Goal: Task Accomplishment & Management: Use online tool/utility

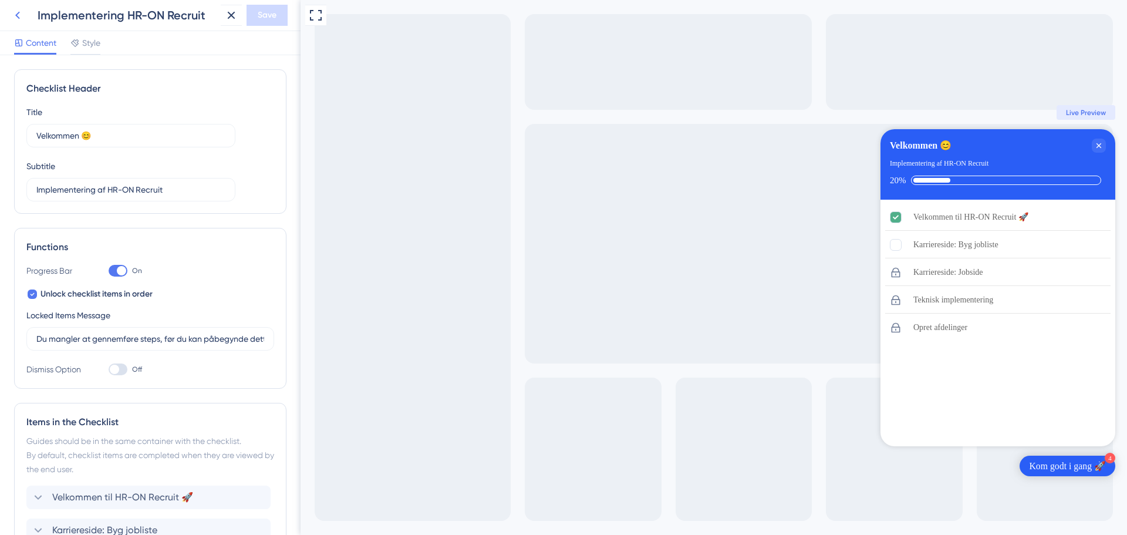
click at [18, 14] on icon at bounding box center [17, 16] width 5 height 8
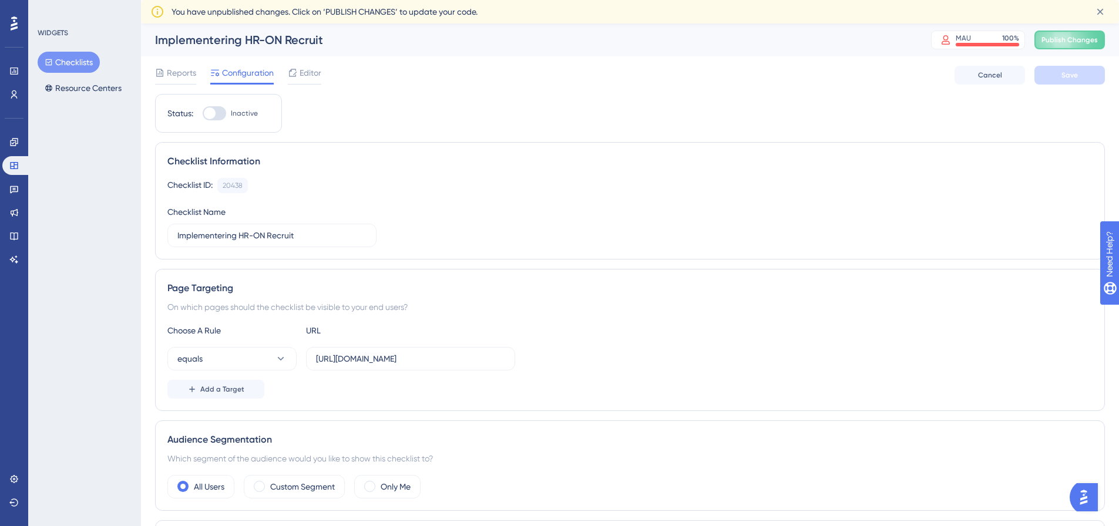
click at [1093, 499] on img "Open AI Assistant Launcher" at bounding box center [1083, 497] width 21 height 21
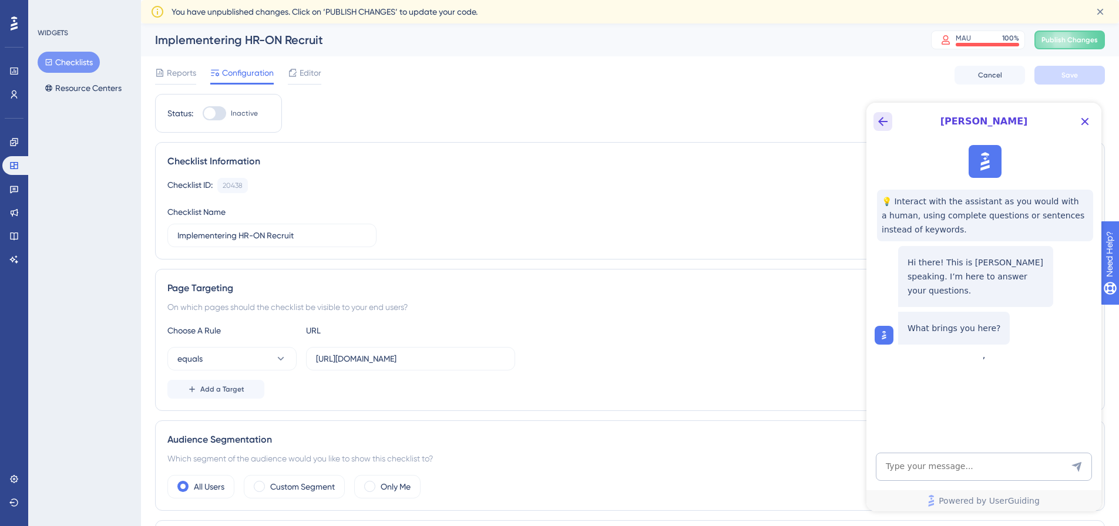
click at [880, 121] on icon "Back Button" at bounding box center [882, 121] width 9 height 9
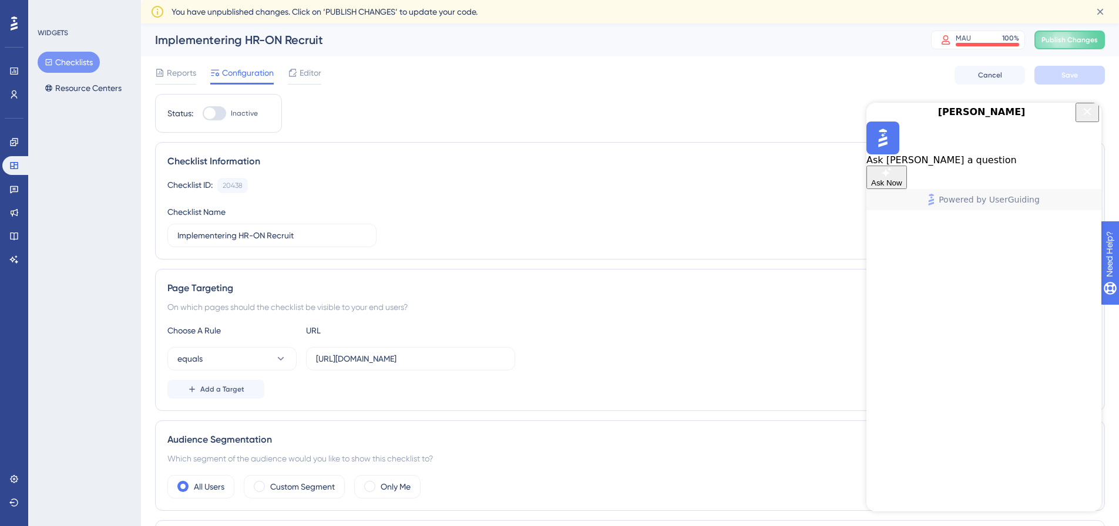
click at [1089, 119] on icon "Close Button" at bounding box center [1087, 112] width 14 height 14
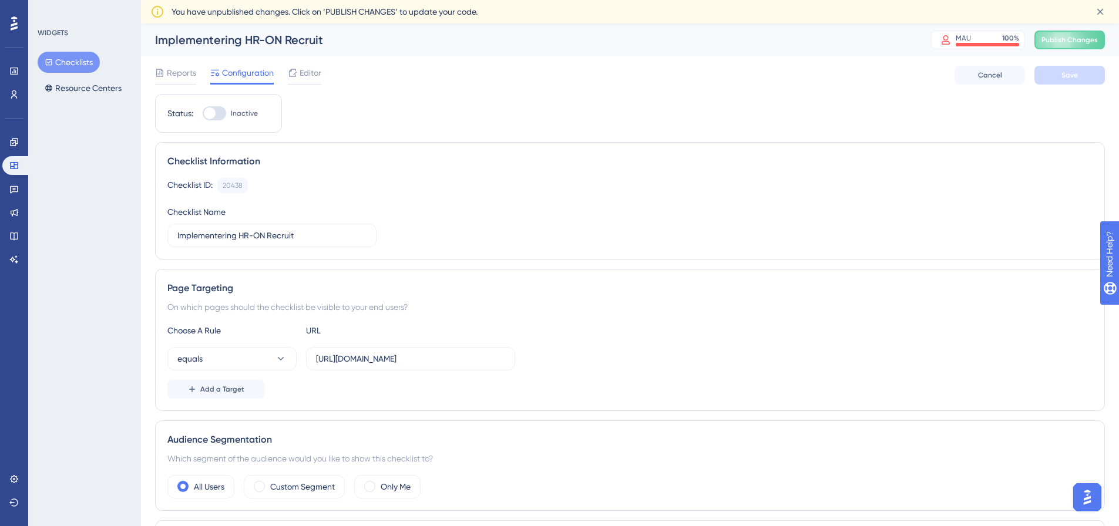
click at [1085, 507] on img "Open AI Assistant Launcher" at bounding box center [1086, 497] width 21 height 21
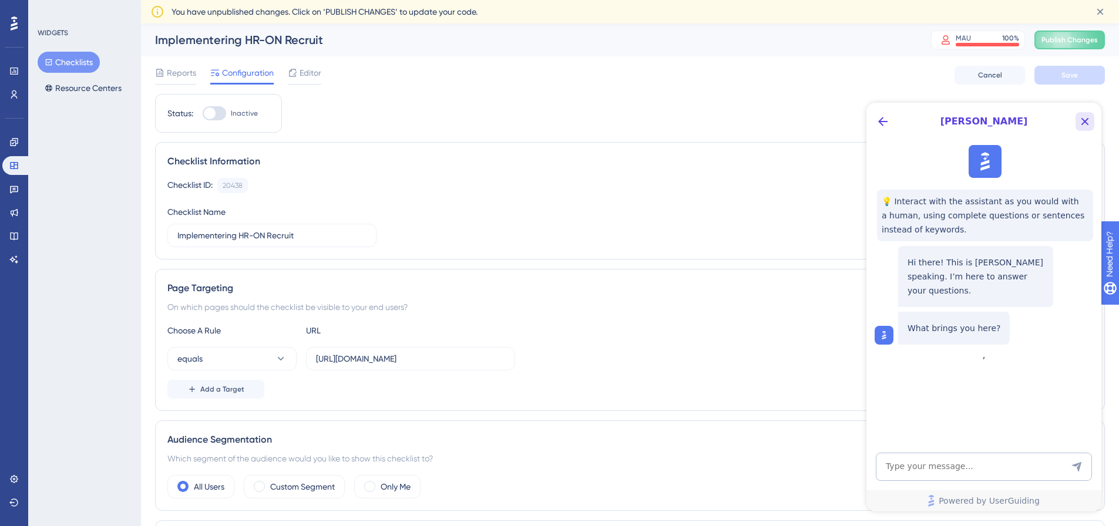
click at [1086, 119] on icon "Close Button" at bounding box center [1085, 122] width 14 height 14
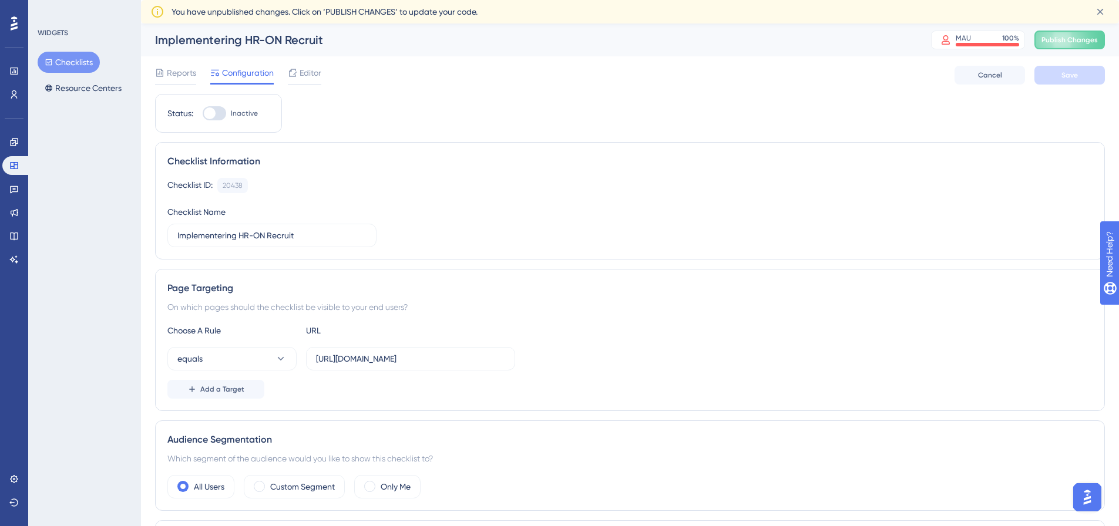
click at [1085, 499] on img "Open AI Assistant Launcher" at bounding box center [1086, 497] width 21 height 21
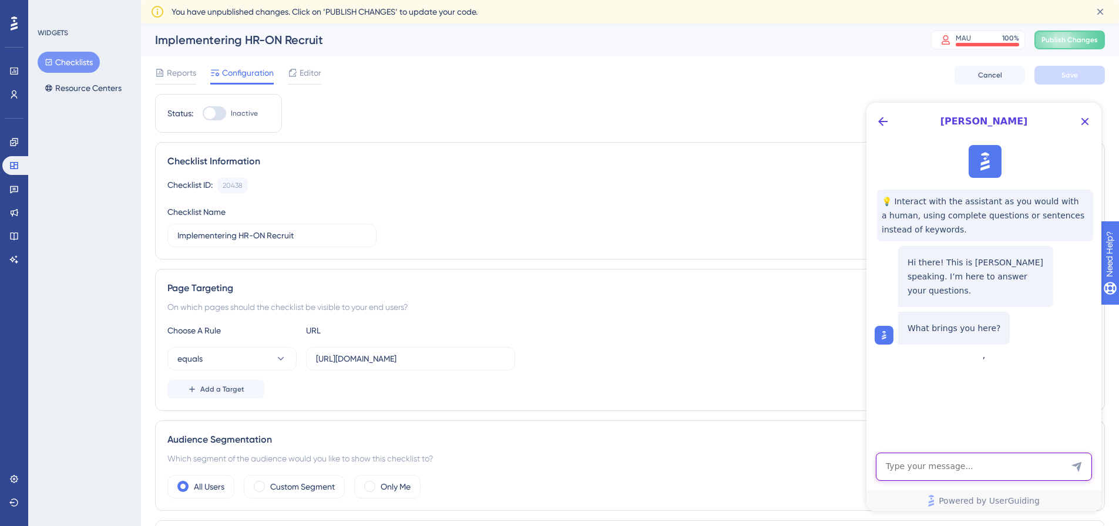
click at [940, 457] on textarea "AI Assistant Text Input" at bounding box center [984, 467] width 216 height 28
click at [18, 256] on icon at bounding box center [13, 259] width 9 height 9
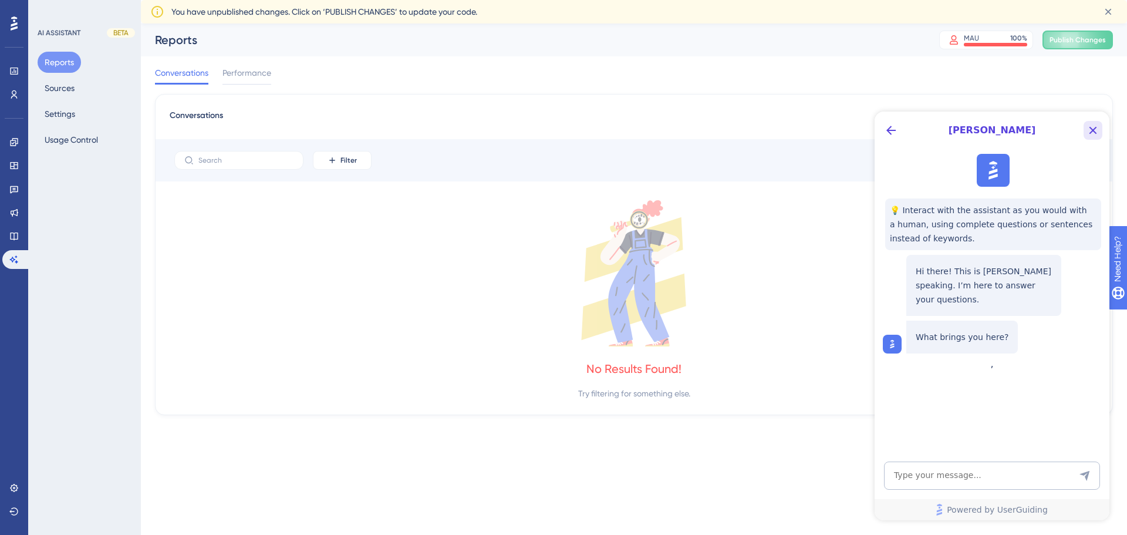
drag, startPoint x: 1096, startPoint y: 129, endPoint x: 1970, endPoint y: 241, distance: 880.9
click at [1096, 129] on icon "Close Button" at bounding box center [1093, 130] width 14 height 14
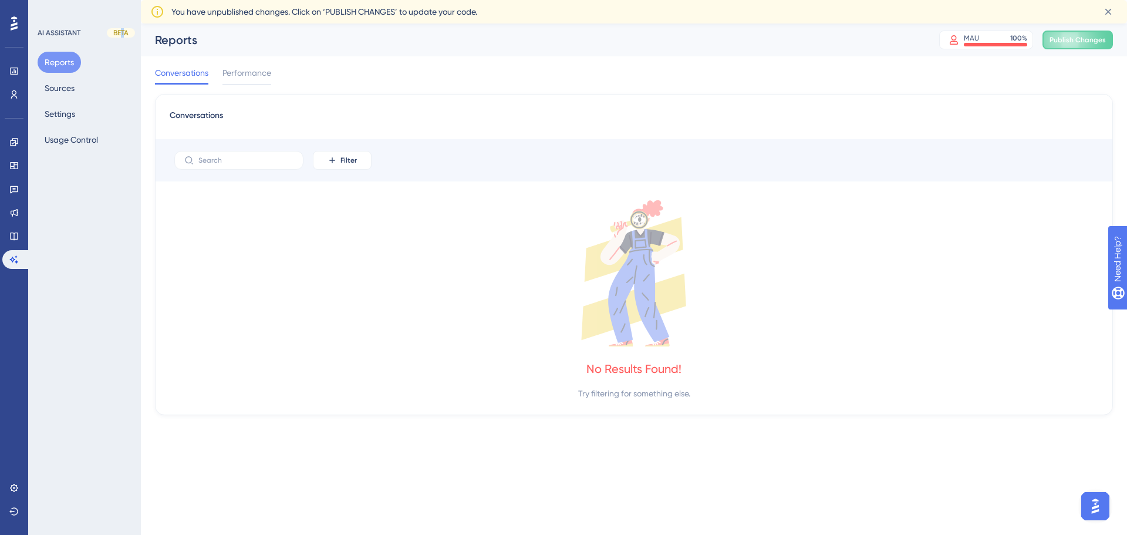
drag, startPoint x: 120, startPoint y: 32, endPoint x: 126, endPoint y: 33, distance: 6.5
click at [126, 33] on div "BETA" at bounding box center [121, 32] width 28 height 9
click at [124, 32] on div "BETA" at bounding box center [121, 32] width 28 height 9
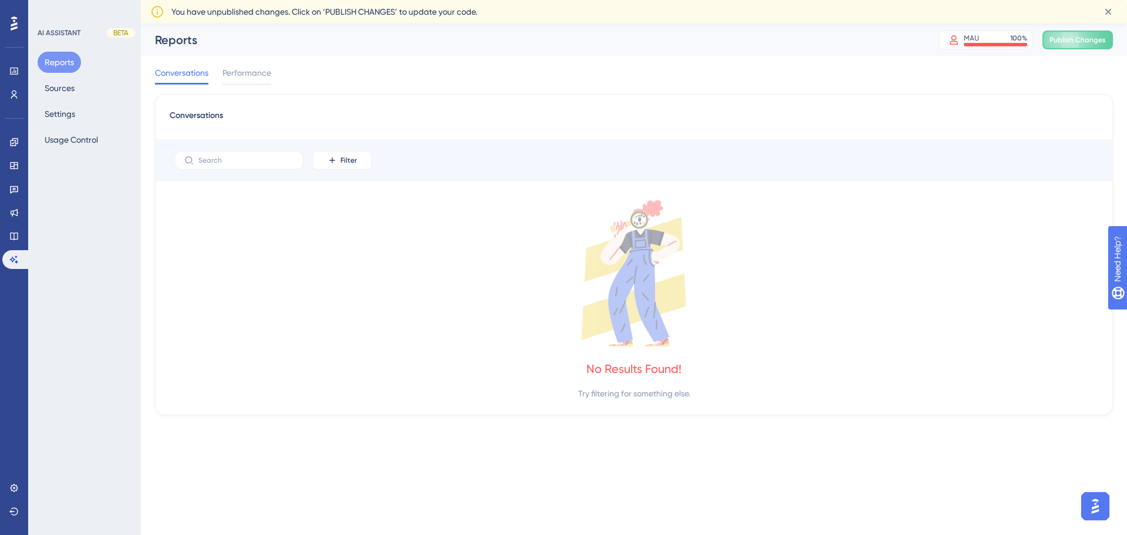
click at [107, 234] on div "AI ASSISTANT BETA Reports Sources Settings Usage Control" at bounding box center [84, 267] width 113 height 535
drag, startPoint x: 115, startPoint y: 34, endPoint x: 141, endPoint y: 31, distance: 26.6
click at [141, 31] on div "Performance Users Engagement Widgets Feedback Product Updates Knowledge Base AI…" at bounding box center [634, 228] width 987 height 410
click at [141, 31] on div "Reports MAU 100 % Click to see add-on and upgrade options Publish Changes" at bounding box center [634, 39] width 987 height 33
click at [56, 89] on button "Sources" at bounding box center [60, 88] width 44 height 21
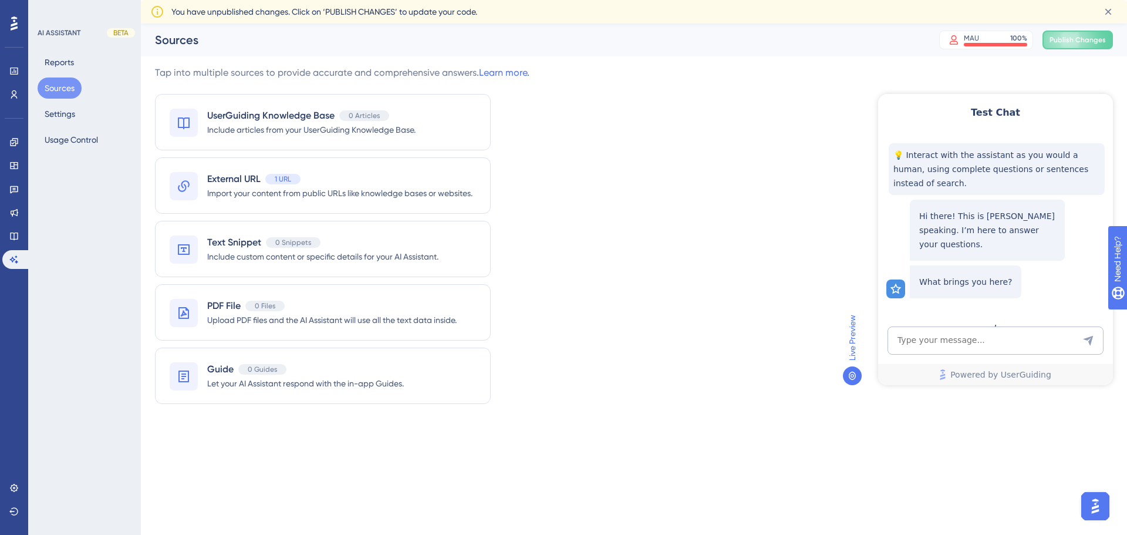
drag, startPoint x: 1109, startPoint y: 103, endPoint x: 1031, endPoint y: 109, distance: 78.3
click at [1108, 103] on div "Test Chat" at bounding box center [996, 113] width 235 height 38
click at [900, 245] on icon at bounding box center [896, 251] width 12 height 12
click at [852, 375] on icon at bounding box center [852, 375] width 9 height 9
drag, startPoint x: 854, startPoint y: 321, endPoint x: 7, endPoint y: 217, distance: 853.1
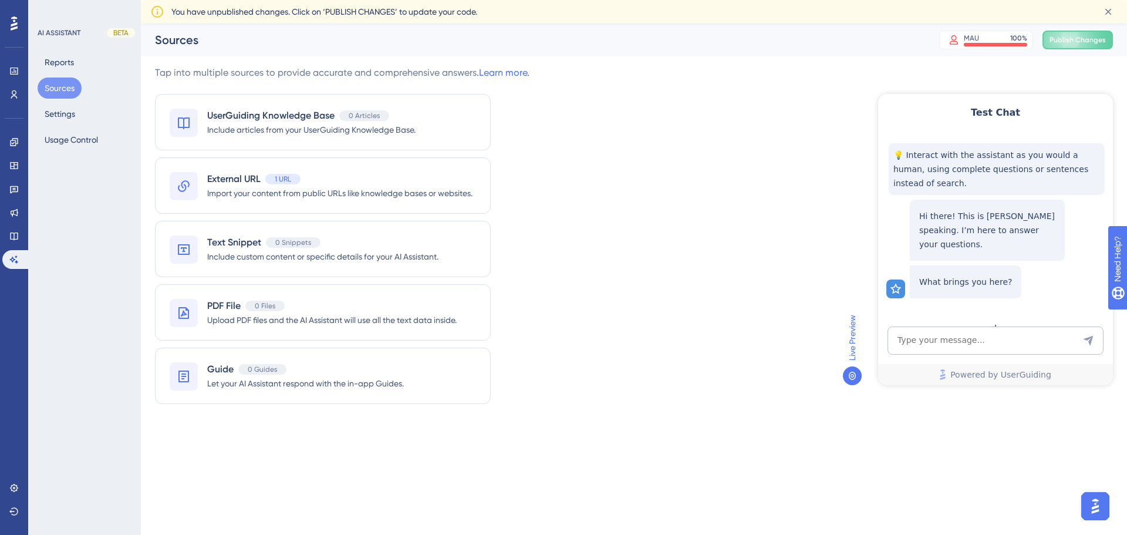
click at [854, 321] on span "Live Preview" at bounding box center [853, 338] width 14 height 46
click at [957, 339] on textarea "AI Assistant Text Input" at bounding box center [996, 341] width 216 height 28
click at [355, 186] on span "Import your content from public URLs like knowledge bases or websites." at bounding box center [339, 193] width 265 height 14
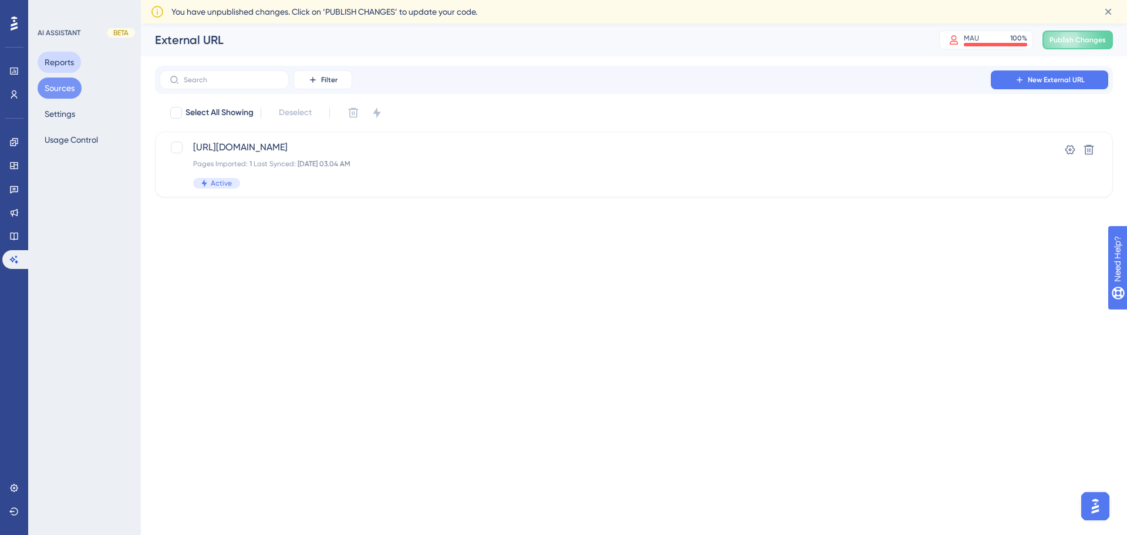
click at [56, 62] on button "Reports" at bounding box center [59, 62] width 43 height 21
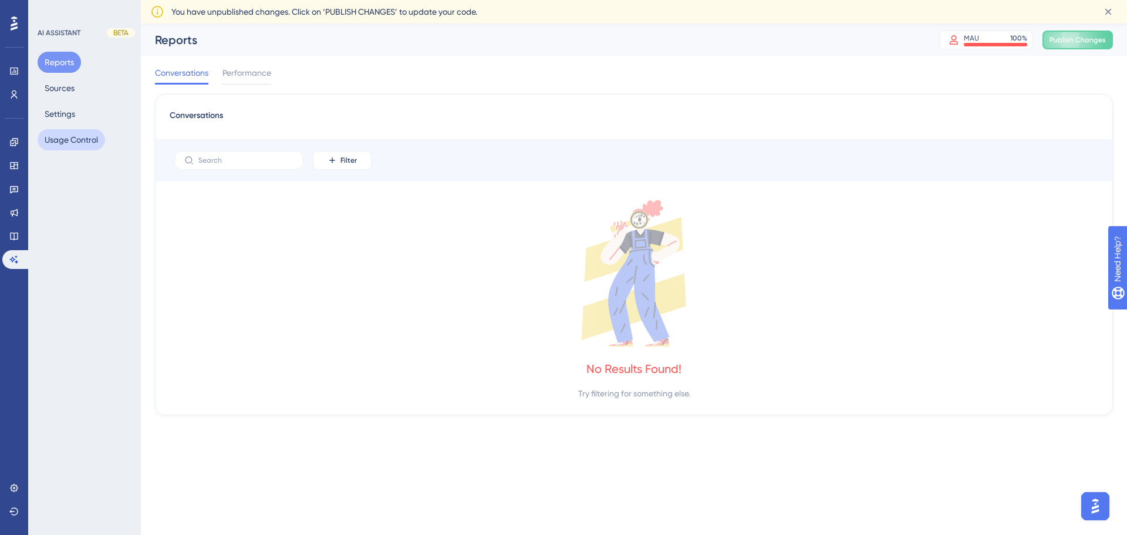
click at [65, 133] on button "Usage Control" at bounding box center [72, 139] width 68 height 21
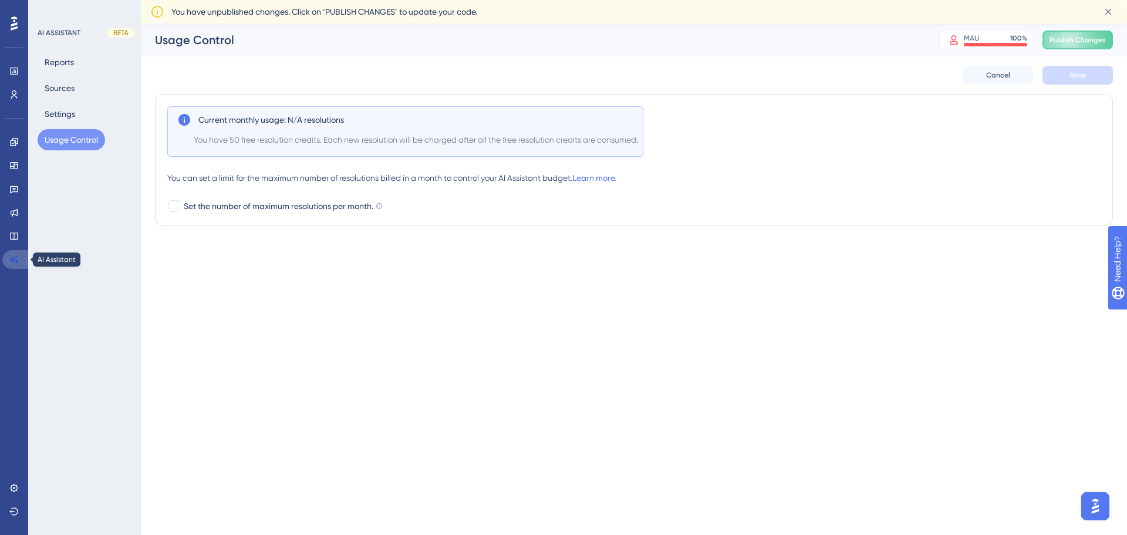
click at [17, 255] on icon at bounding box center [13, 259] width 9 height 9
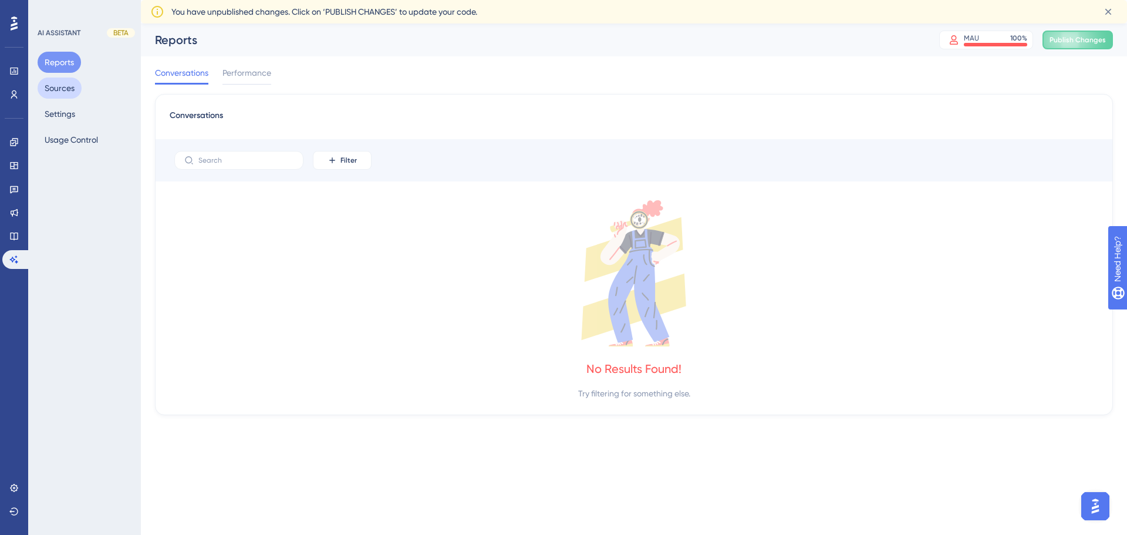
click at [64, 87] on button "Sources" at bounding box center [60, 88] width 44 height 21
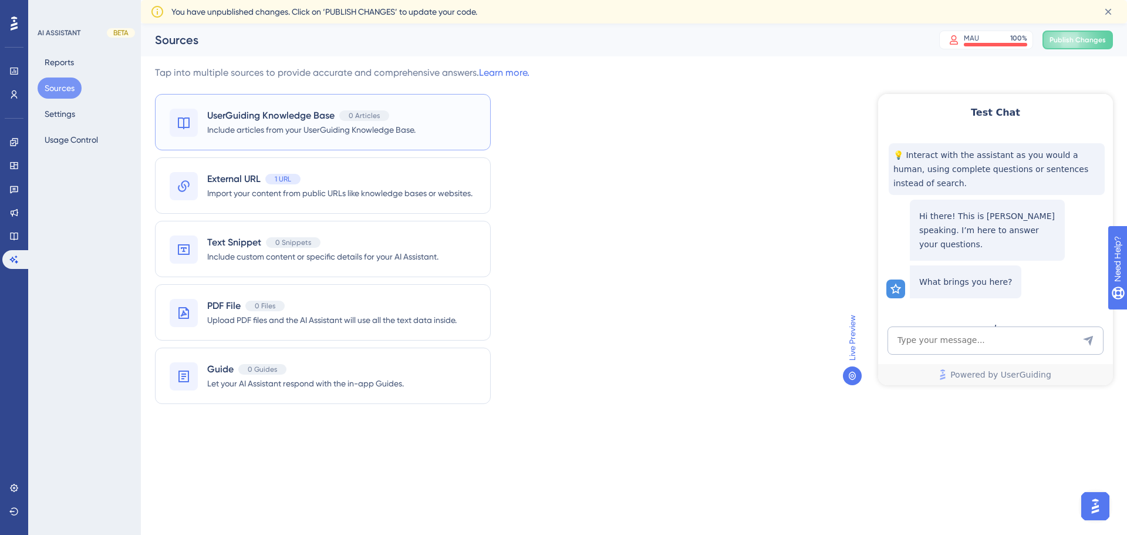
click at [373, 132] on span "Include articles from your UserGuiding Knowledge Base." at bounding box center [311, 130] width 208 height 14
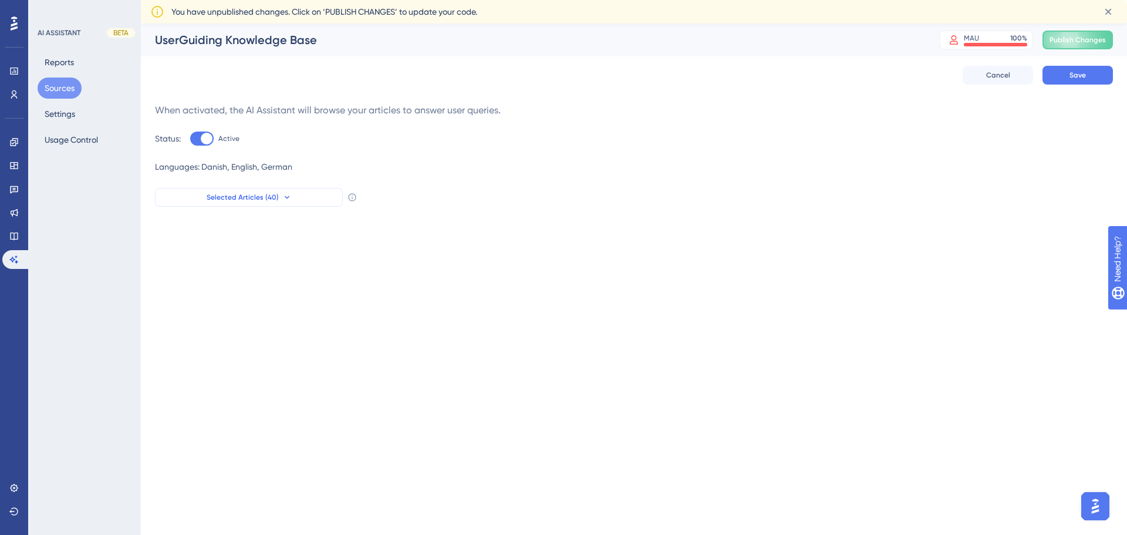
click at [290, 198] on icon at bounding box center [286, 197] width 9 height 9
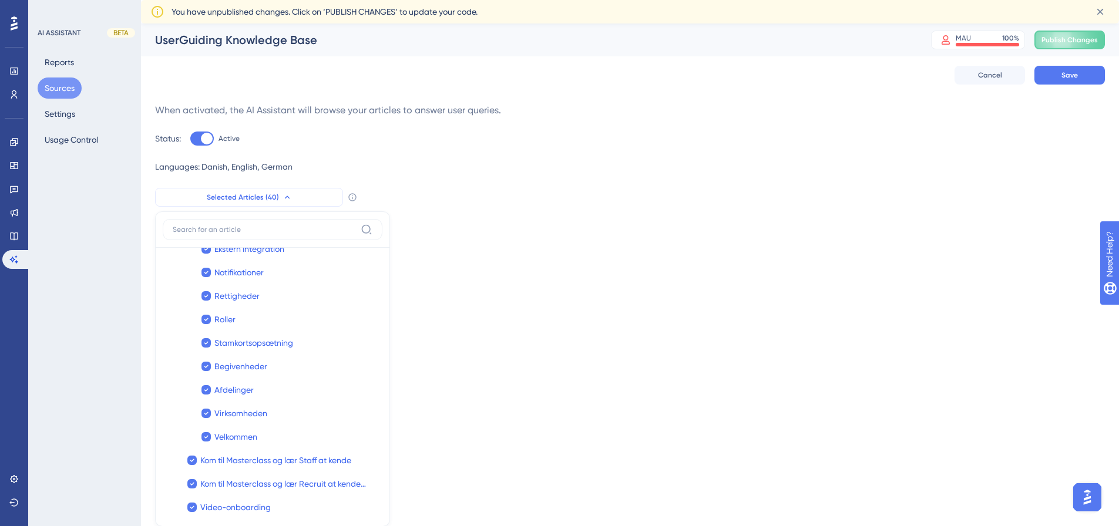
click at [280, 192] on button "Selected Articles (40)" at bounding box center [249, 197] width 188 height 19
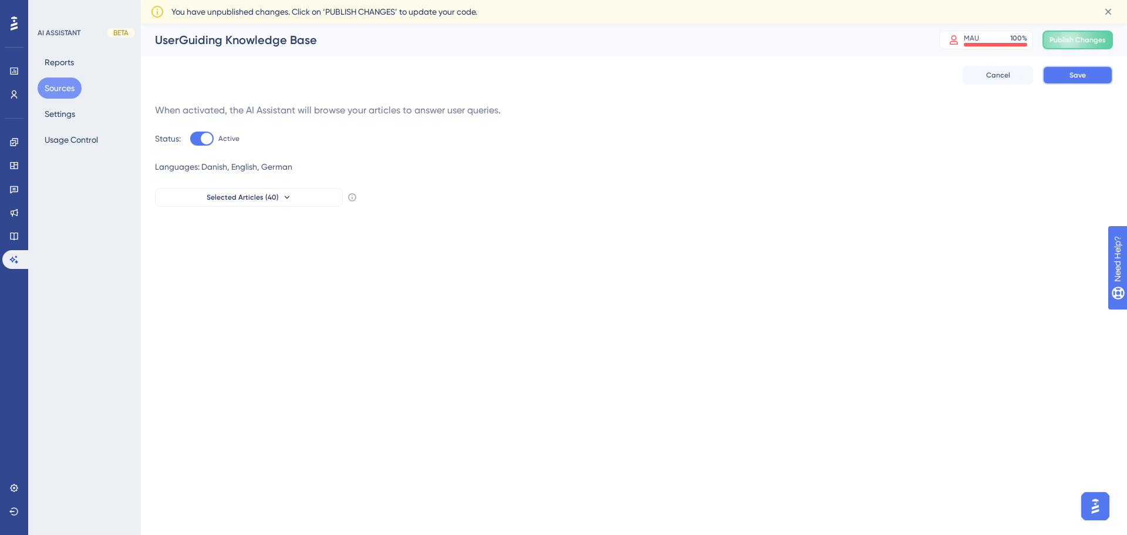
click at [1066, 77] on button "Save" at bounding box center [1078, 75] width 70 height 19
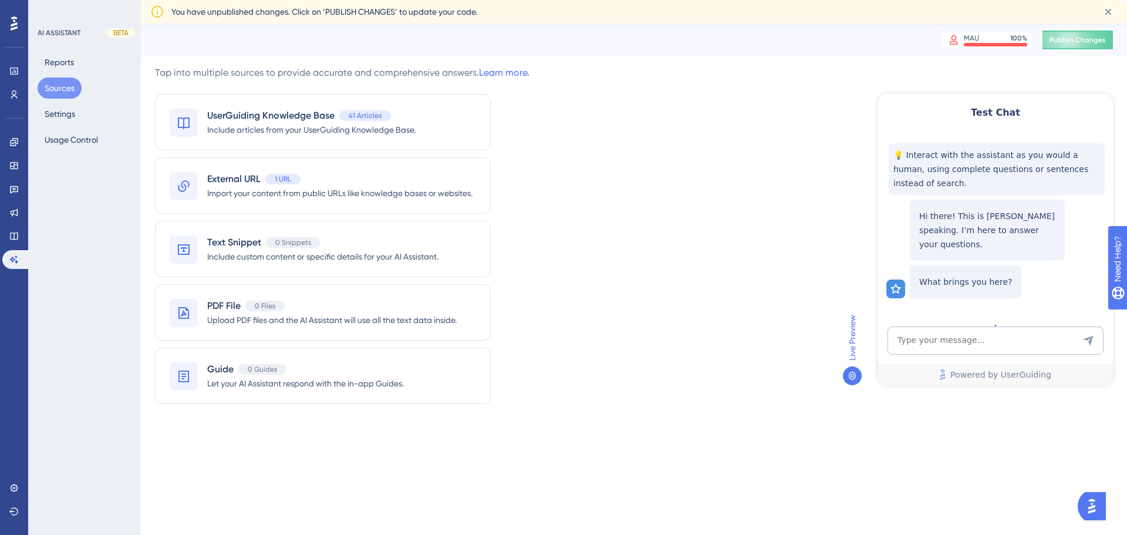
drag, startPoint x: 1028, startPoint y: 258, endPoint x: 1004, endPoint y: 255, distance: 24.3
click at [1028, 265] on div "What brings you here?" at bounding box center [997, 281] width 221 height 33
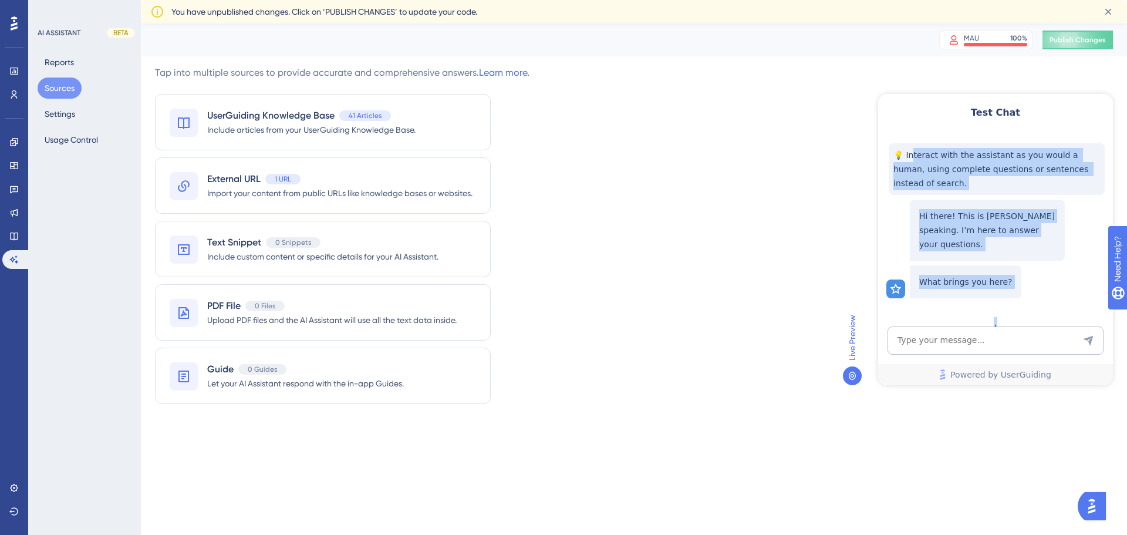
drag, startPoint x: 978, startPoint y: 132, endPoint x: 1028, endPoint y: 350, distance: 224.2
click at [1028, 350] on div "Test Chat 💡 Interact with the assistant as you would a human, using complete qu…" at bounding box center [996, 239] width 235 height 291
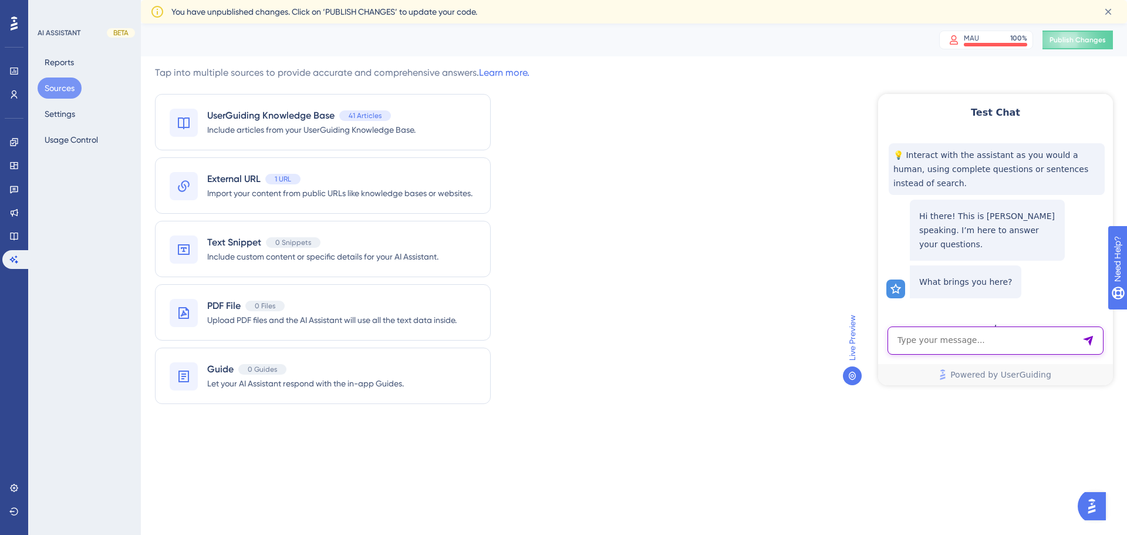
click at [1028, 350] on textarea "AI Assistant Text Input" at bounding box center [996, 341] width 216 height 28
click at [978, 334] on textarea "AI Assistant Text Input" at bounding box center [996, 341] width 216 height 28
click at [965, 210] on p "Hi there! This is [PERSON_NAME] speaking. I’m here to answer your questions." at bounding box center [988, 230] width 136 height 42
click at [52, 109] on button "Settings" at bounding box center [60, 113] width 45 height 21
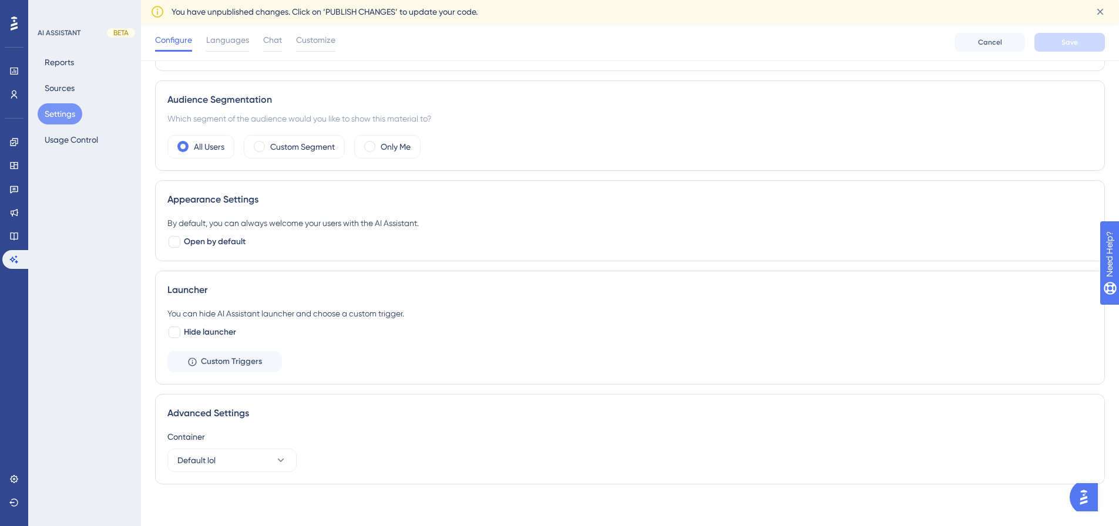
scroll to position [223, 0]
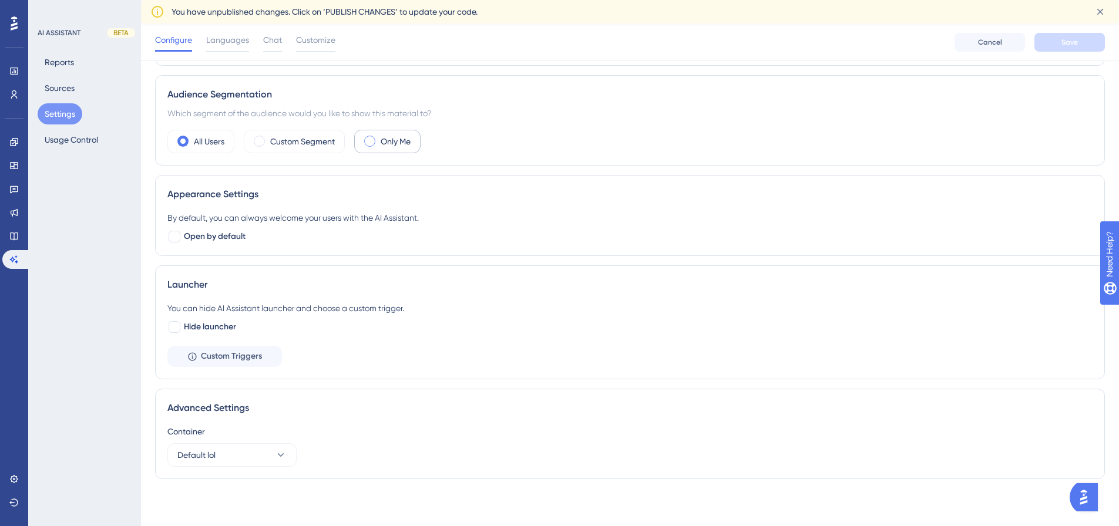
click at [383, 139] on label "Only Me" at bounding box center [396, 141] width 30 height 14
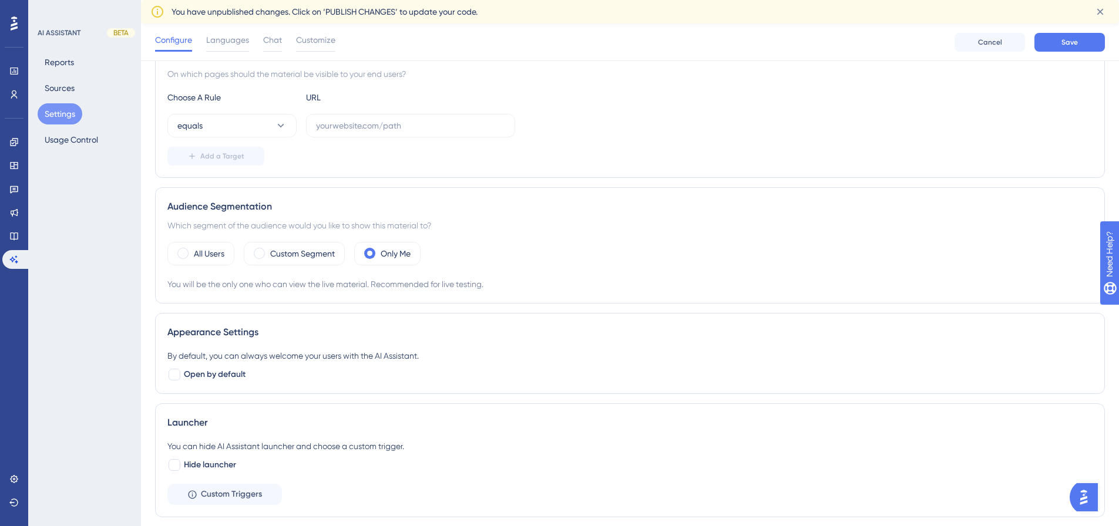
scroll to position [0, 0]
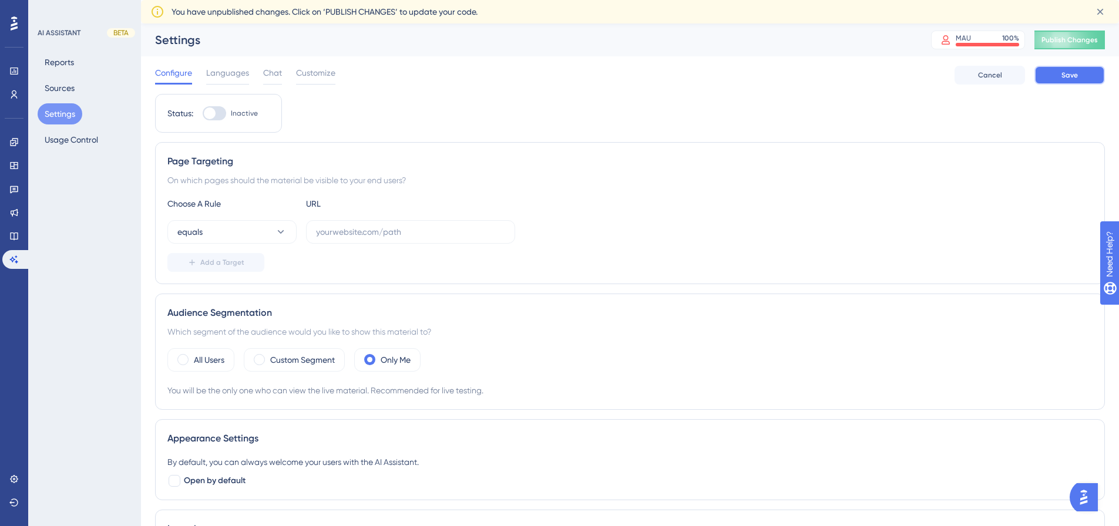
click at [1064, 78] on span "Save" at bounding box center [1069, 74] width 16 height 9
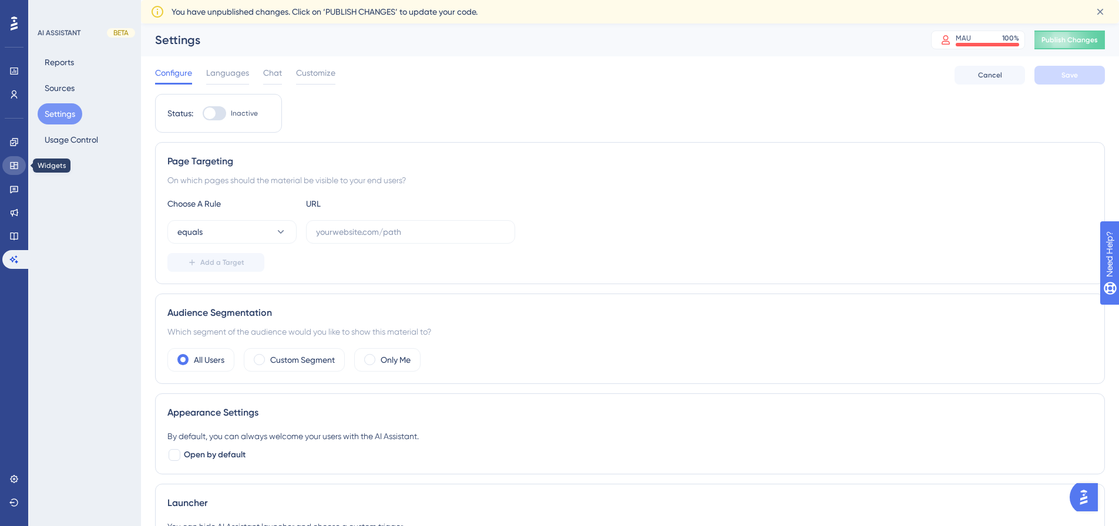
click at [18, 167] on icon at bounding box center [14, 165] width 8 height 7
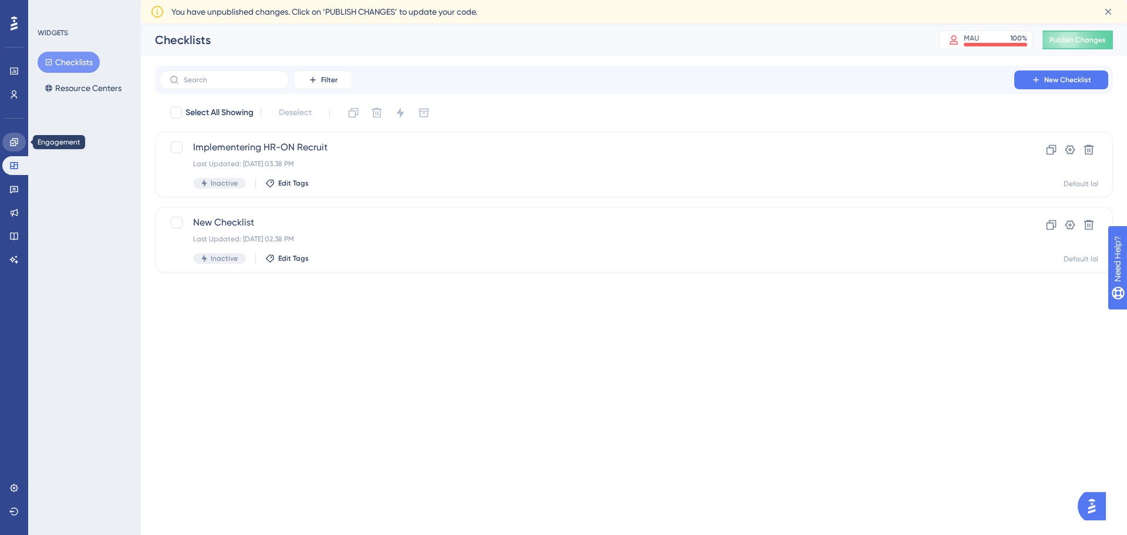
click at [16, 140] on icon at bounding box center [14, 142] width 8 height 8
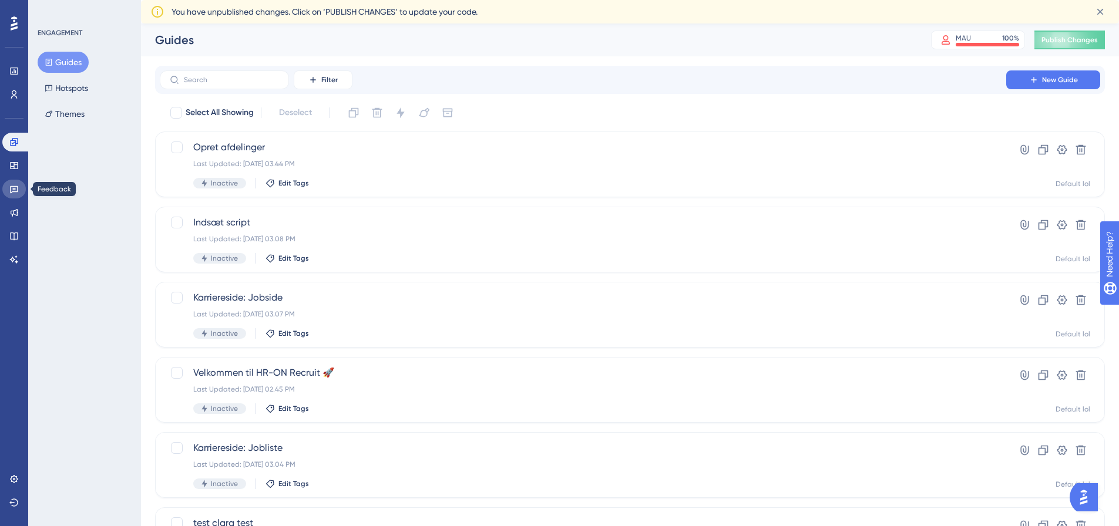
click at [15, 194] on link at bounding box center [13, 189] width 23 height 19
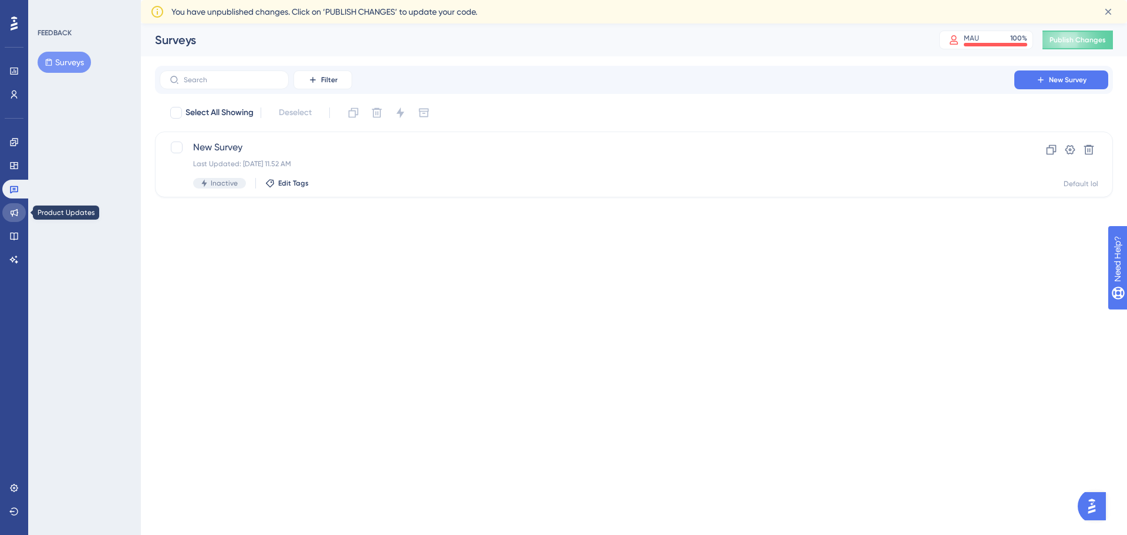
click at [14, 214] on icon at bounding box center [15, 213] width 8 height 8
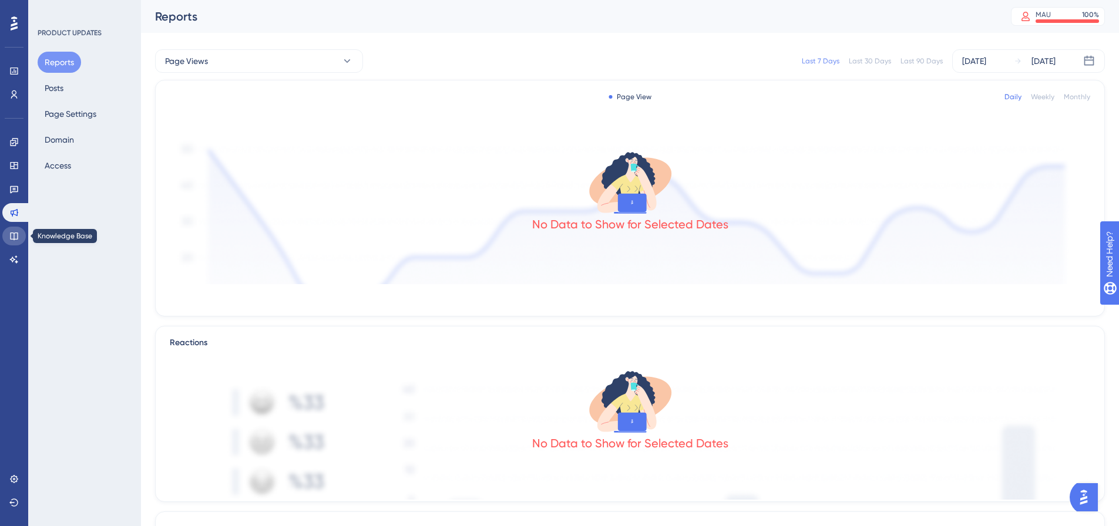
click at [5, 240] on link at bounding box center [13, 236] width 23 height 19
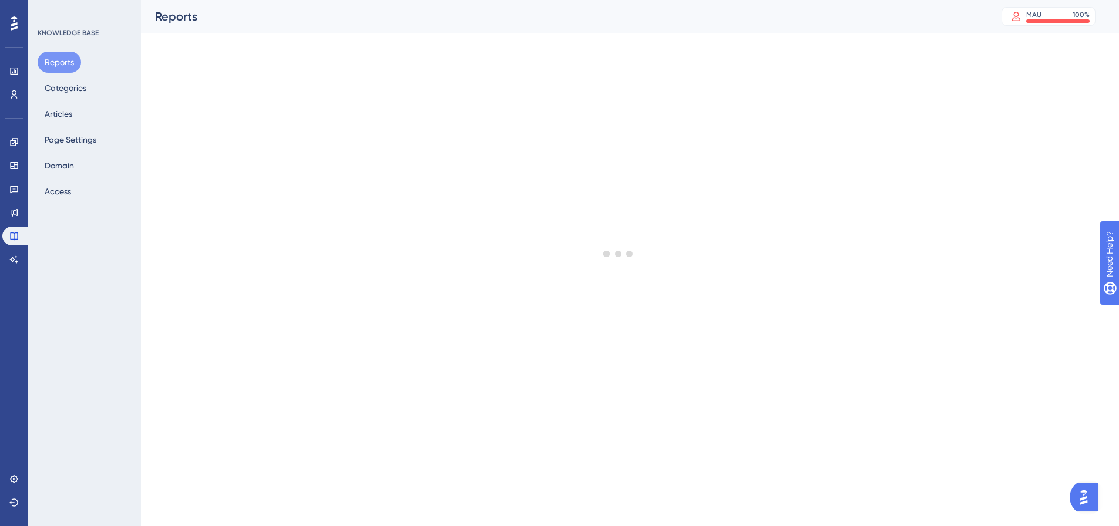
click at [12, 154] on div "Engagement Widgets Feedback Product Updates Knowledge Base AI Assistant" at bounding box center [13, 201] width 23 height 136
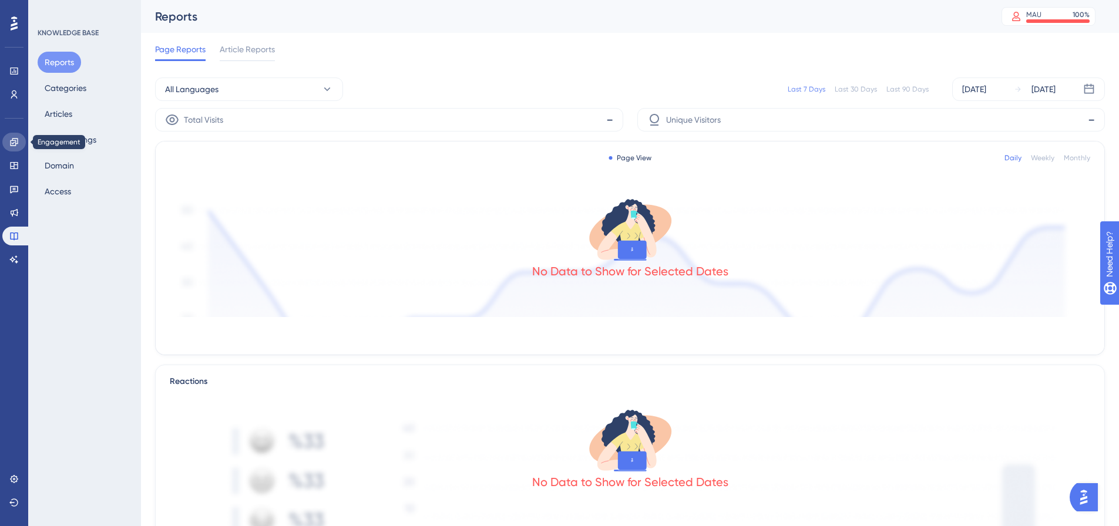
click at [14, 142] on icon at bounding box center [13, 141] width 9 height 9
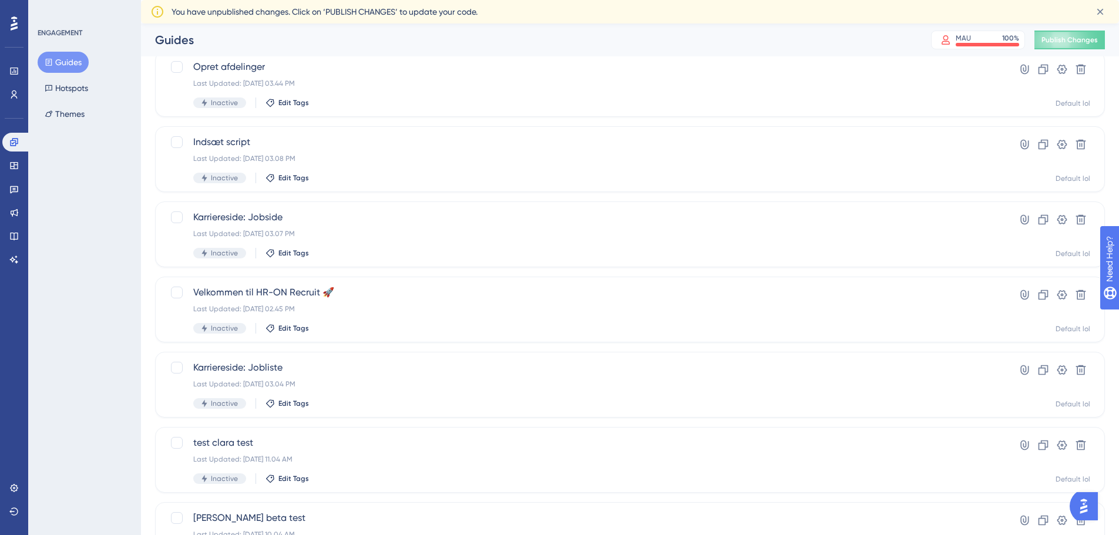
scroll to position [117, 0]
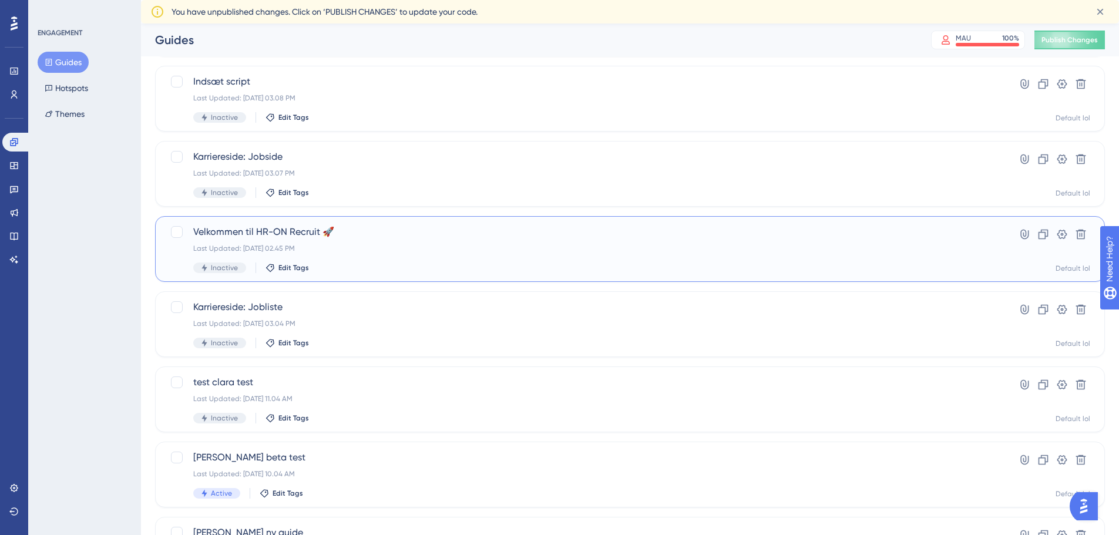
click at [294, 232] on span "Velkommen til HR-ON Recruit 🚀" at bounding box center [582, 232] width 779 height 14
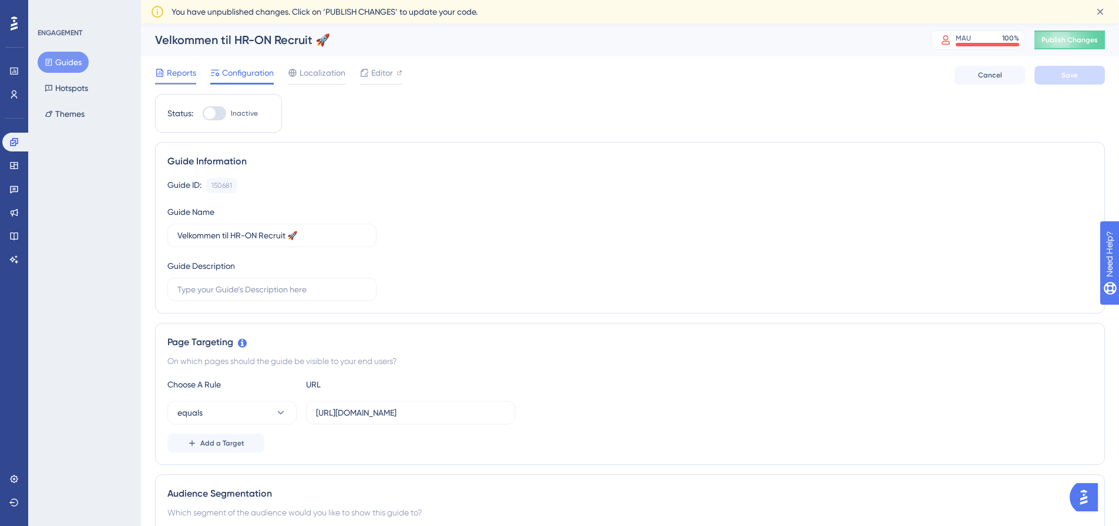
click at [176, 76] on span "Reports" at bounding box center [181, 73] width 29 height 14
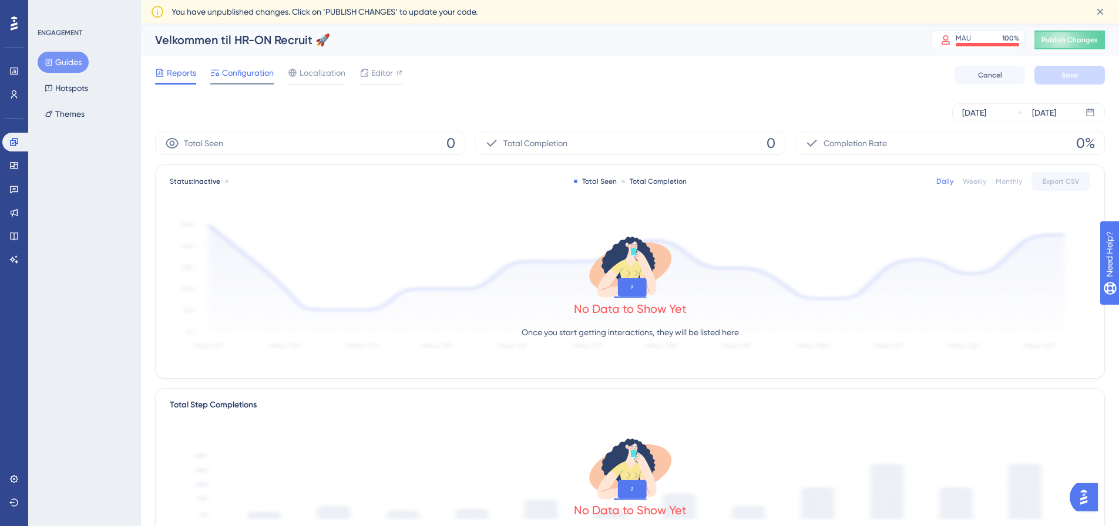
click at [237, 69] on span "Configuration" at bounding box center [248, 73] width 52 height 14
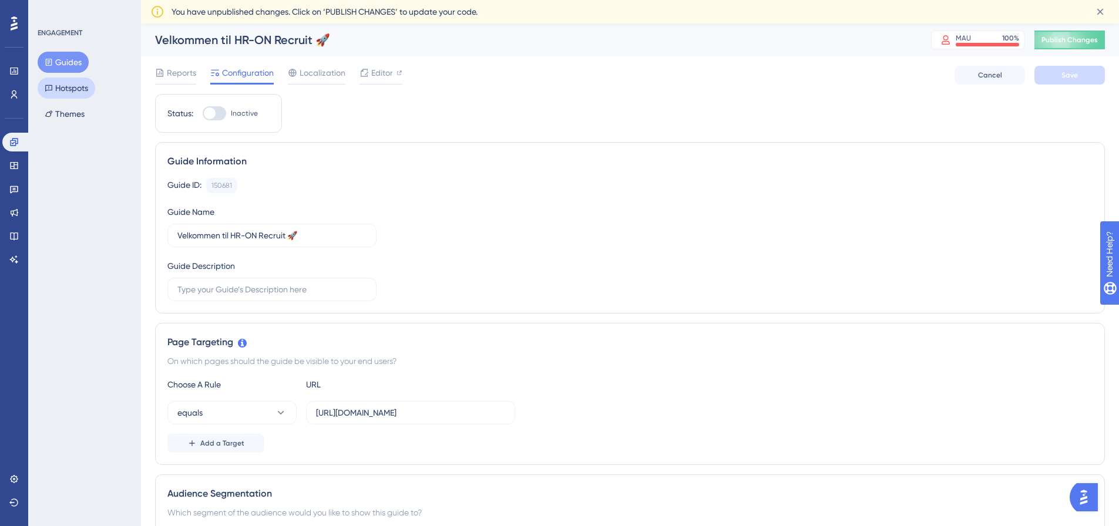
click at [70, 90] on button "Hotspots" at bounding box center [67, 88] width 58 height 21
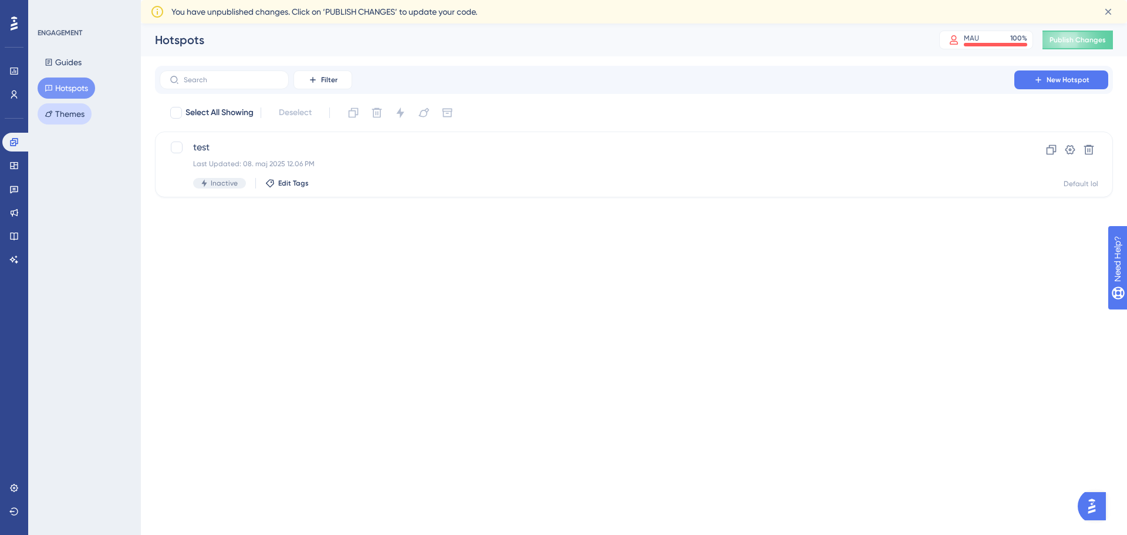
click at [68, 119] on button "Themes" at bounding box center [65, 113] width 54 height 21
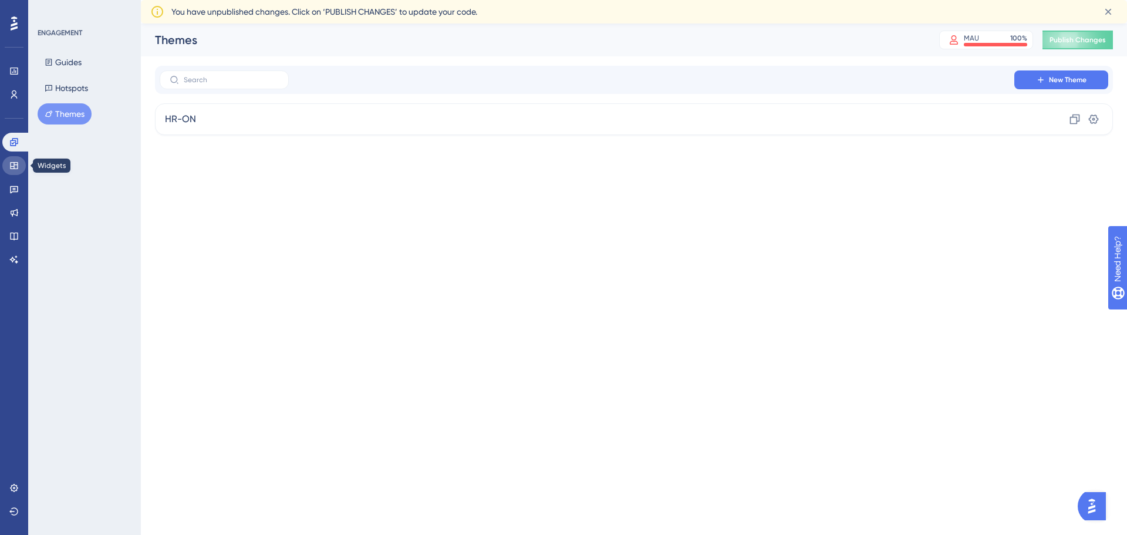
click at [11, 170] on link at bounding box center [13, 165] width 23 height 19
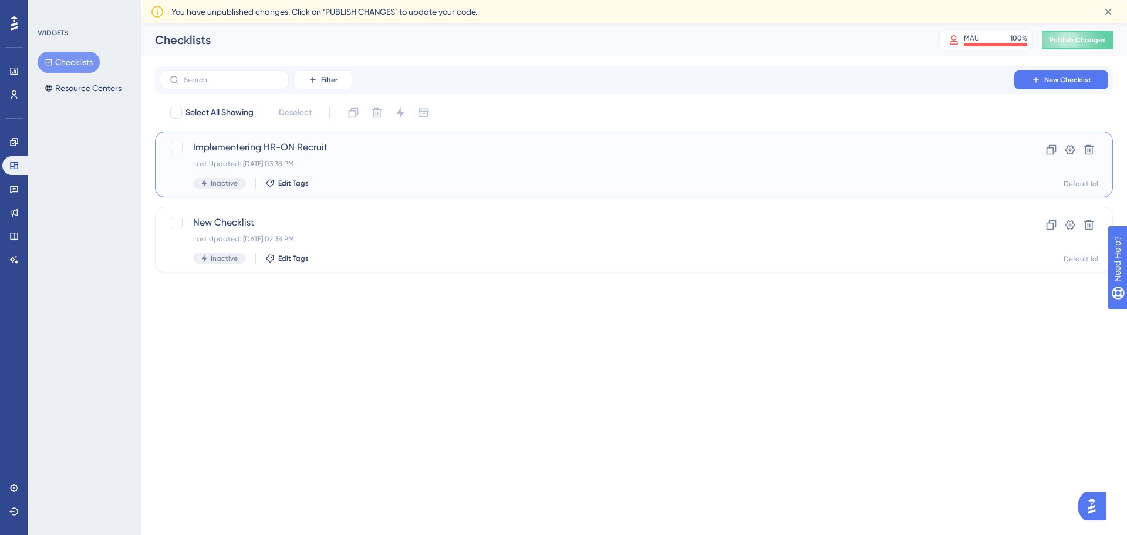
click at [291, 149] on span "Implementering HR-ON Recruit" at bounding box center [587, 147] width 788 height 14
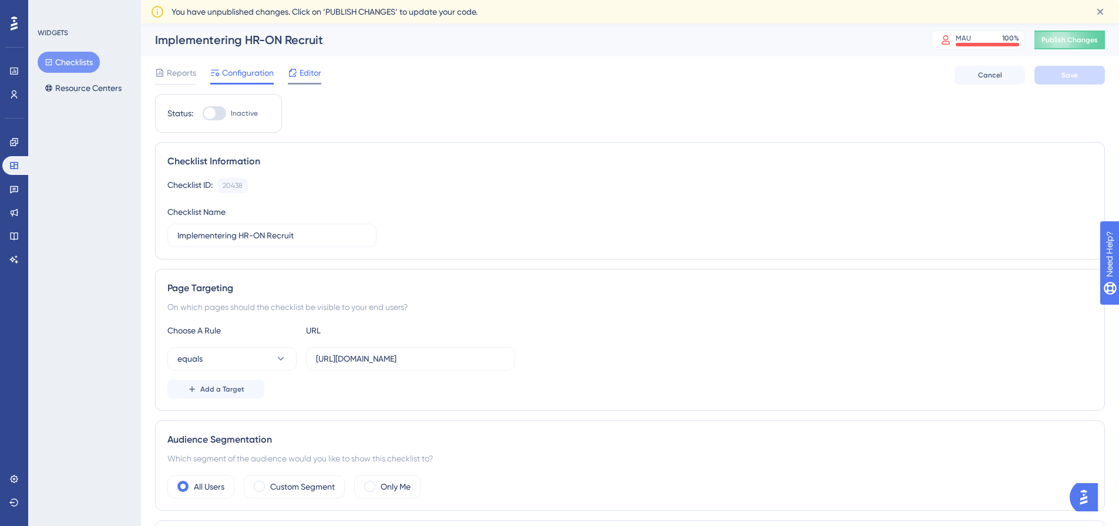
click at [313, 74] on span "Editor" at bounding box center [310, 73] width 22 height 14
